Goal: Find specific page/section: Find specific page/section

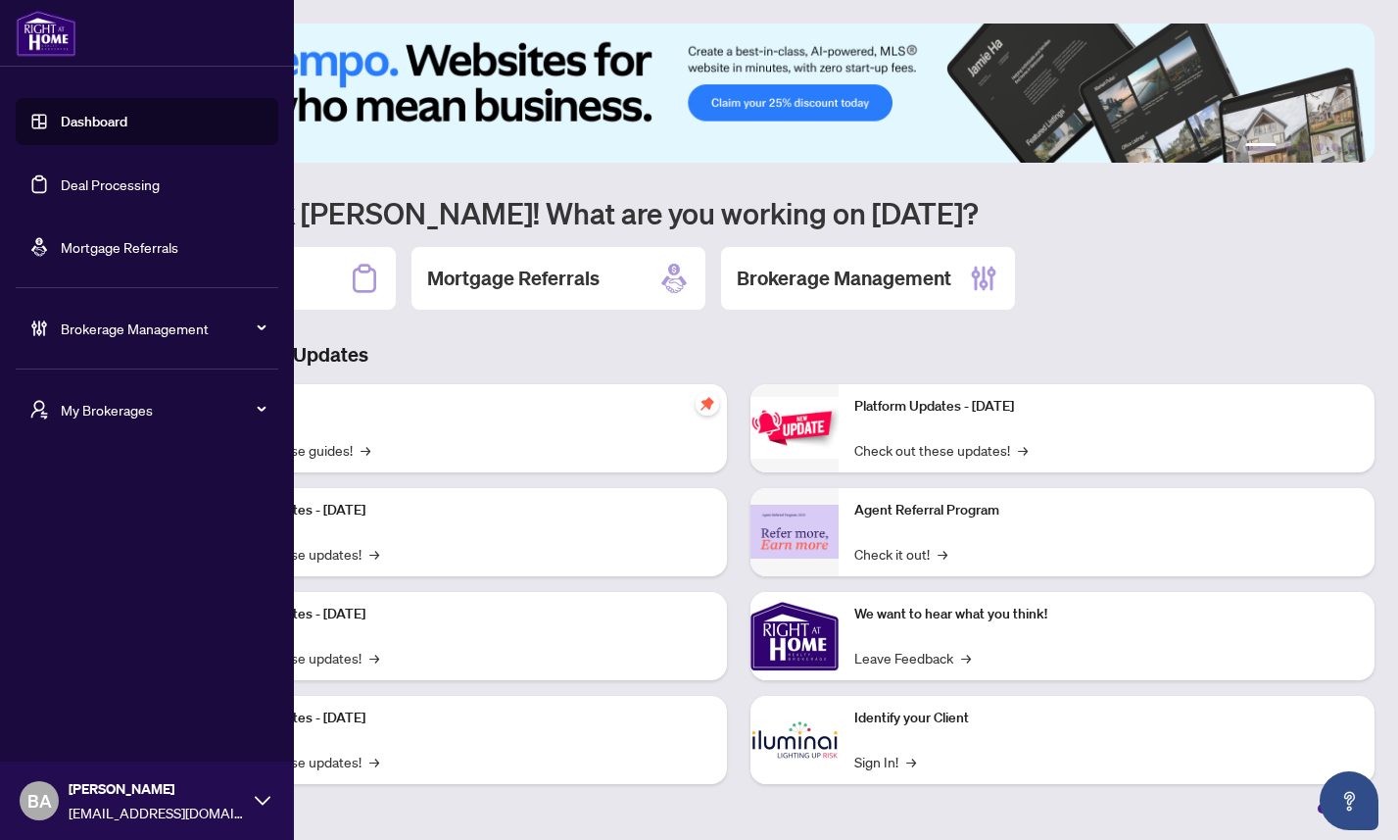
click at [94, 323] on span "Brokerage Management" at bounding box center [163, 329] width 204 height 22
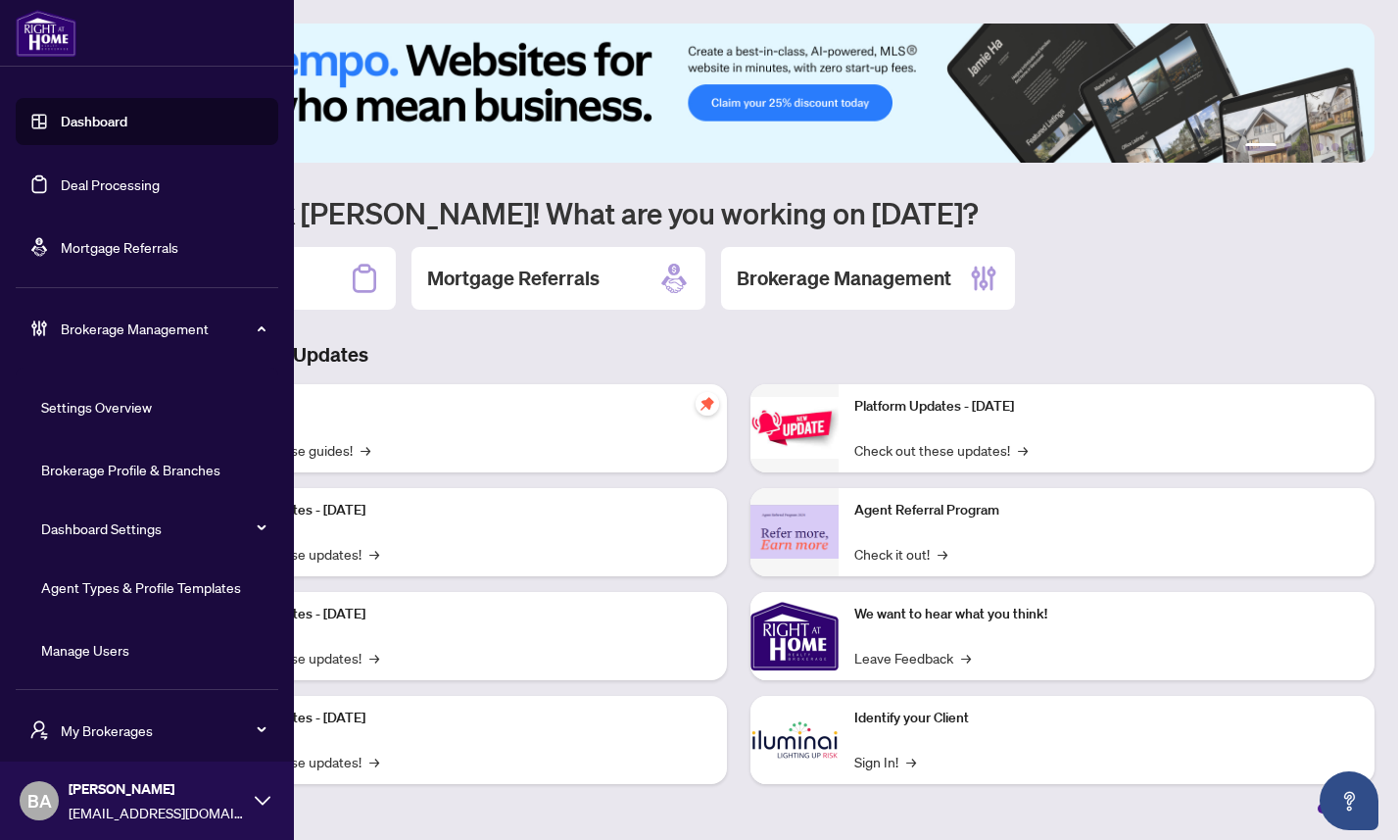
click at [84, 584] on link "Agent Types & Profile Templates" at bounding box center [141, 587] width 200 height 18
